Goal: Find specific page/section: Find specific page/section

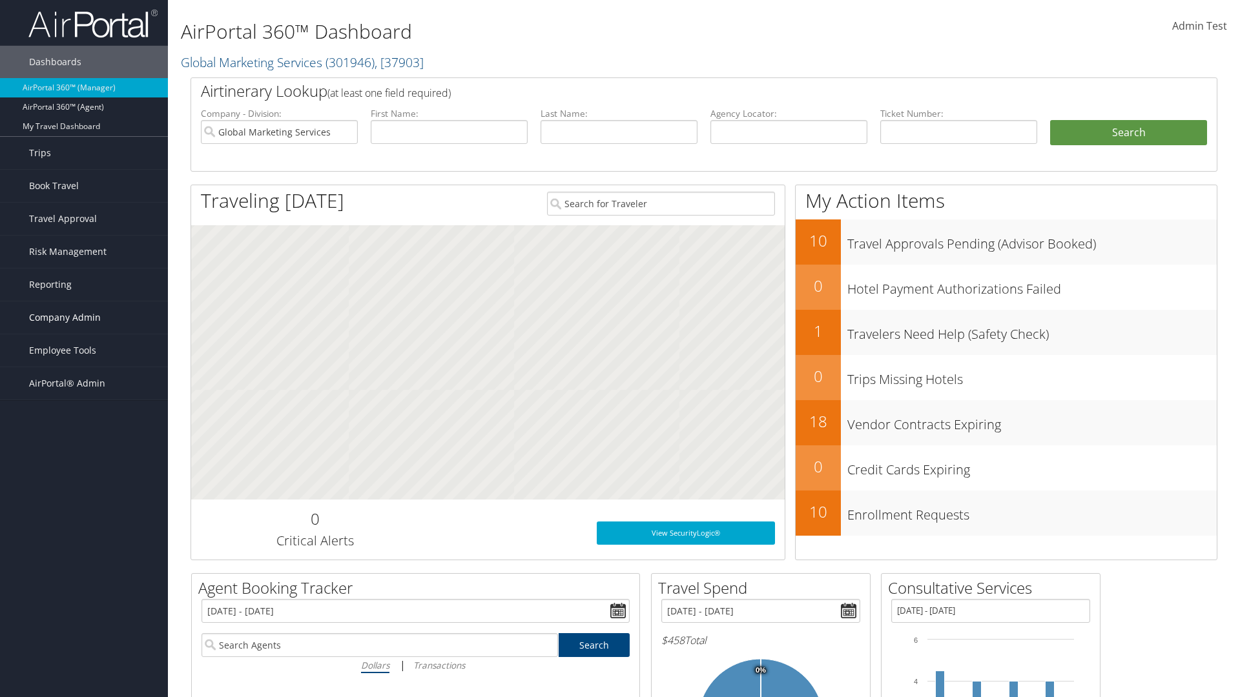
click at [84, 318] on span "Company Admin" at bounding box center [65, 318] width 72 height 32
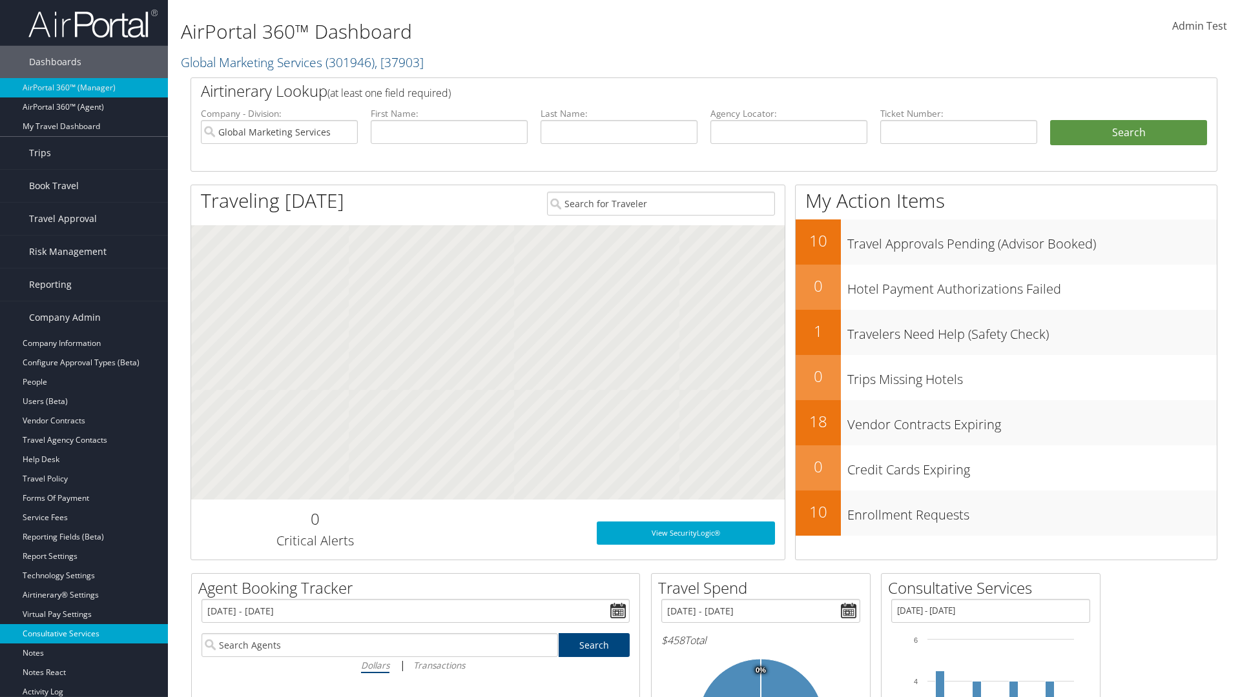
click at [84, 634] on link "Consultative Services" at bounding box center [84, 633] width 168 height 19
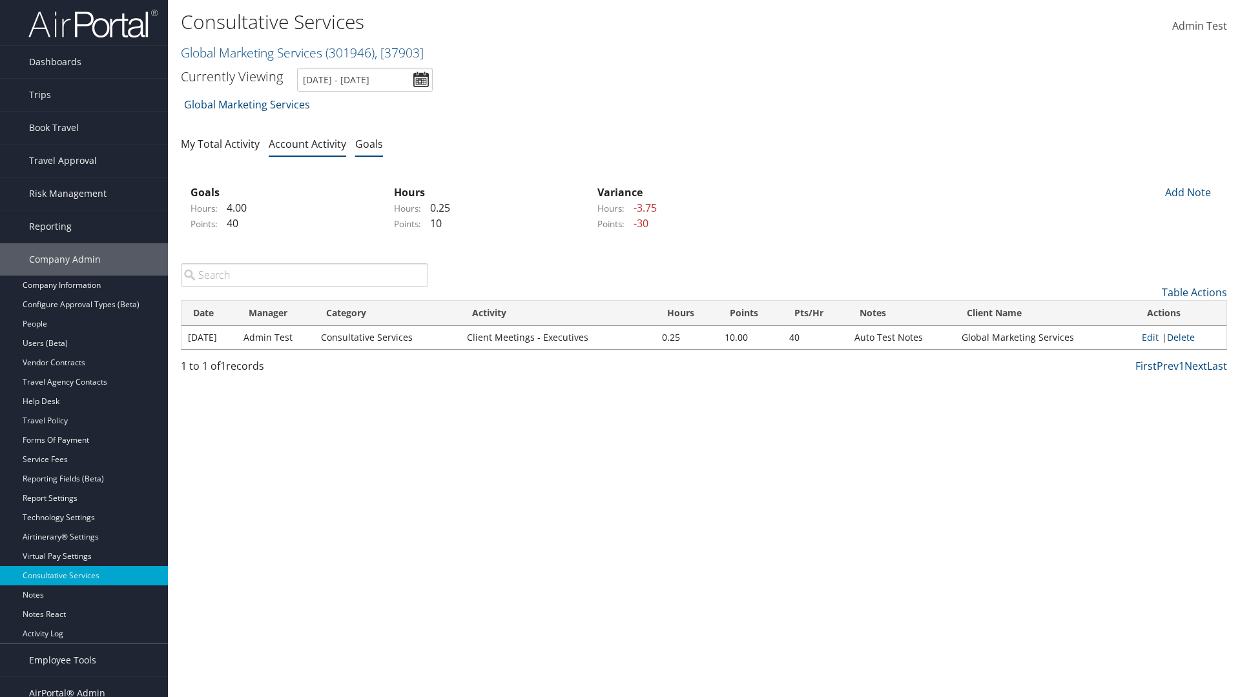
click at [369, 143] on link "Goals" at bounding box center [369, 144] width 28 height 14
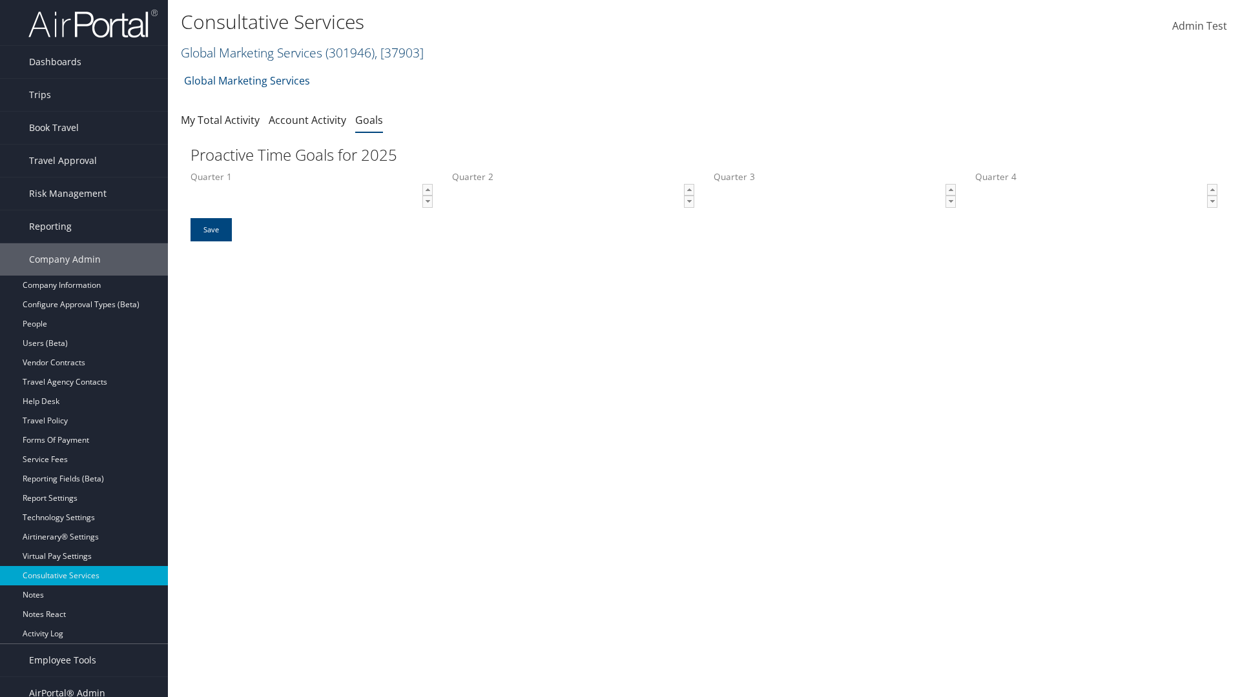
click at [250, 52] on link "Global Marketing Services ( 301946 ) , [ 37903 ]" at bounding box center [302, 52] width 243 height 17
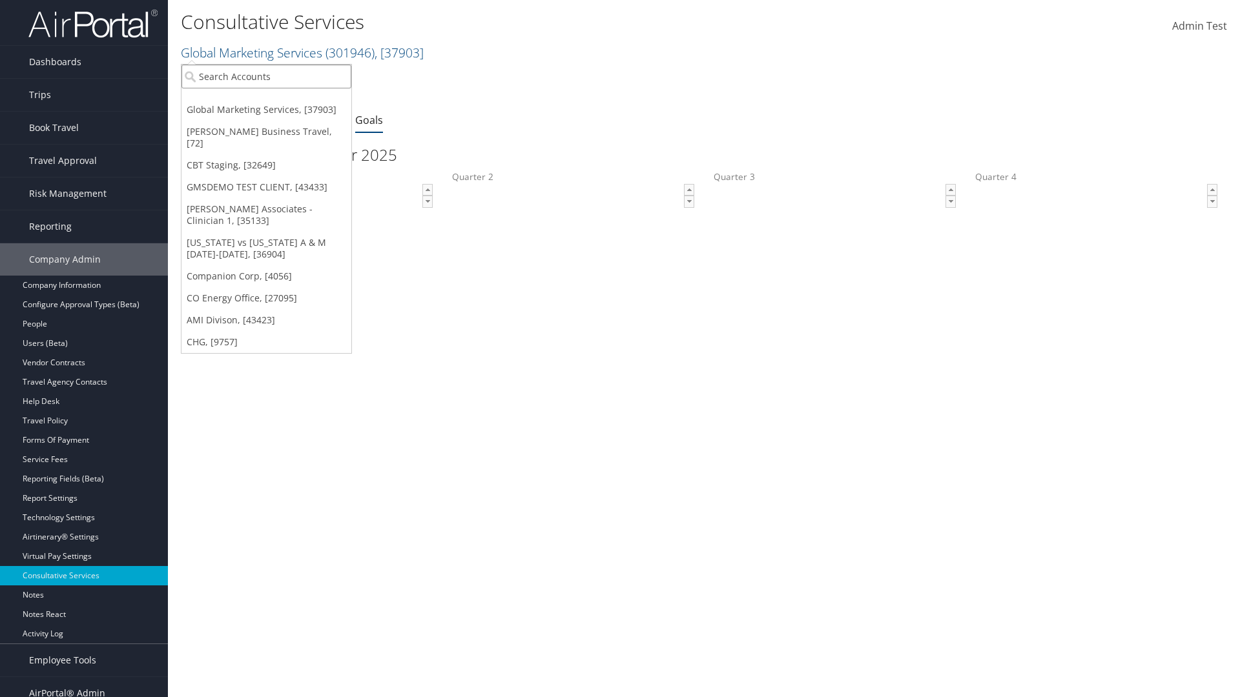
click at [266, 76] on input "search" at bounding box center [266, 77] width 170 height 24
type input "Global Marketing Services"
click at [278, 100] on div "Global Marketing Services (301946), [37903]" at bounding box center [278, 100] width 208 height 12
